Goal: Task Accomplishment & Management: Manage account settings

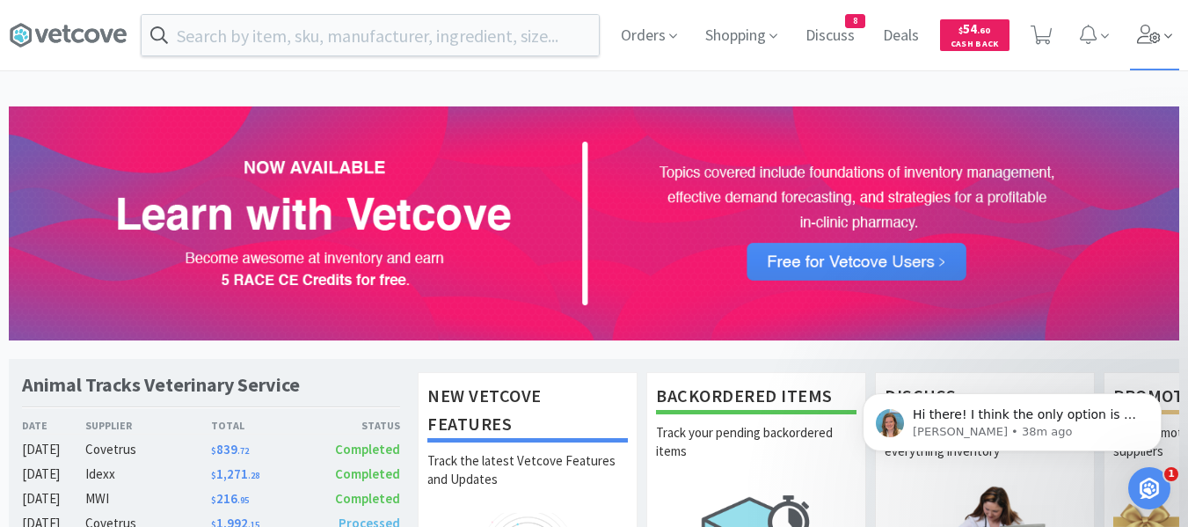
click at [1153, 38] on icon at bounding box center [1149, 34] width 24 height 19
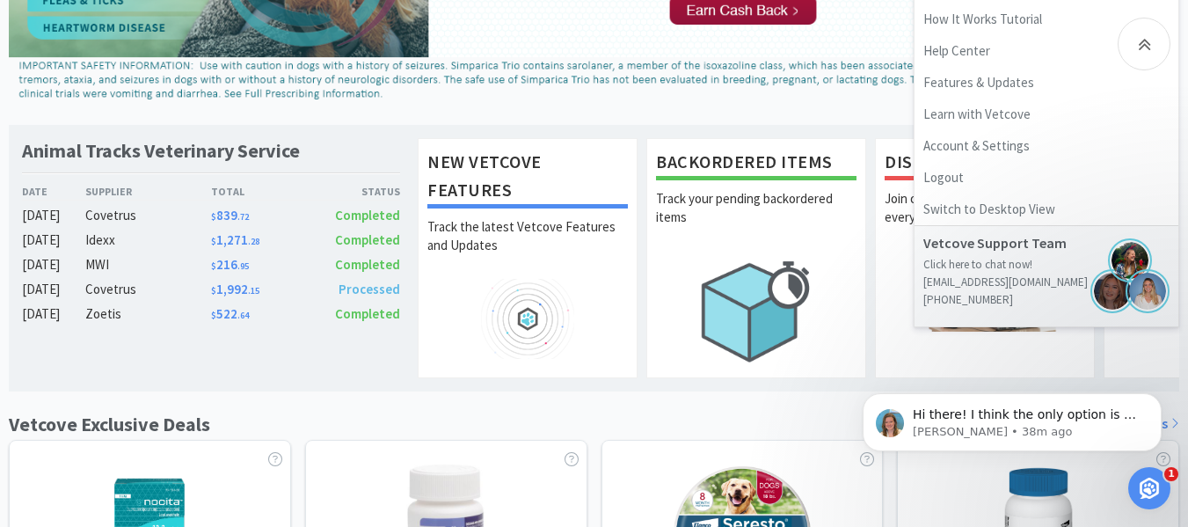
scroll to position [264, 0]
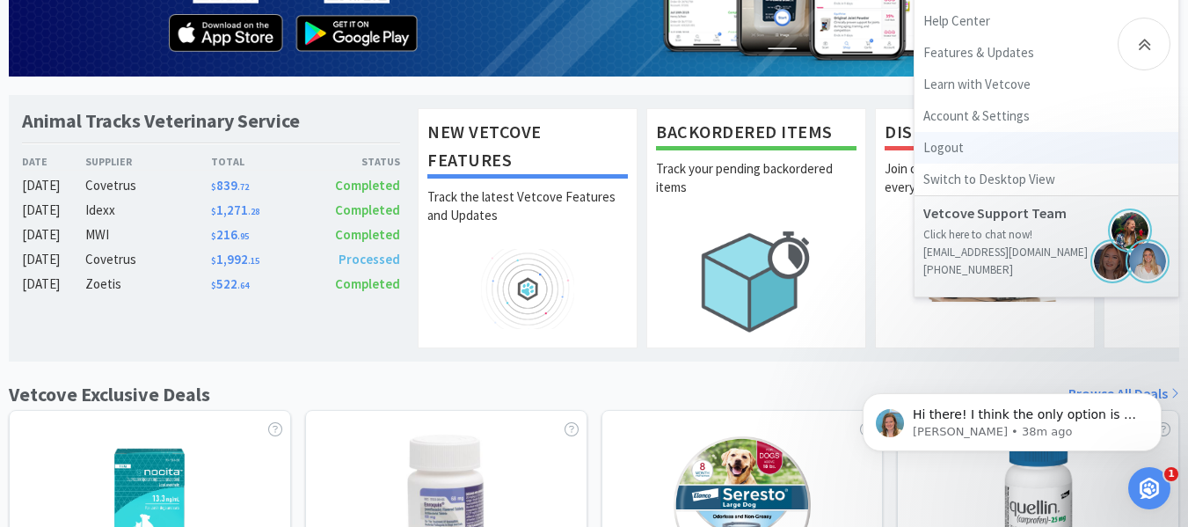
click at [939, 147] on link "Logout" at bounding box center [1046, 148] width 264 height 32
